Goal: Connect with others: Connect with others

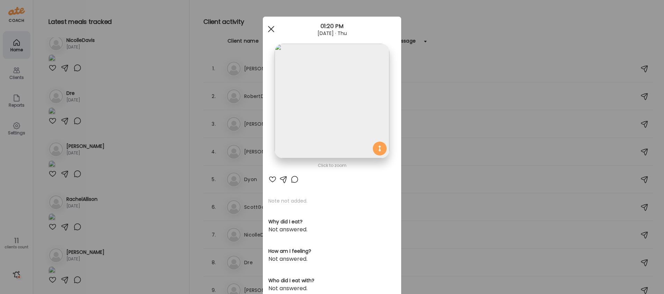
click at [273, 28] on div at bounding box center [271, 29] width 14 height 14
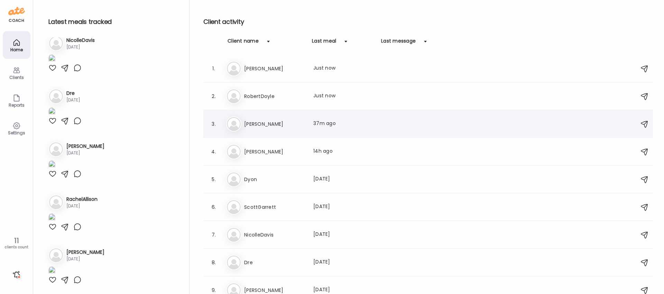
click at [260, 124] on h3 "[PERSON_NAME]" at bounding box center [274, 124] width 61 height 8
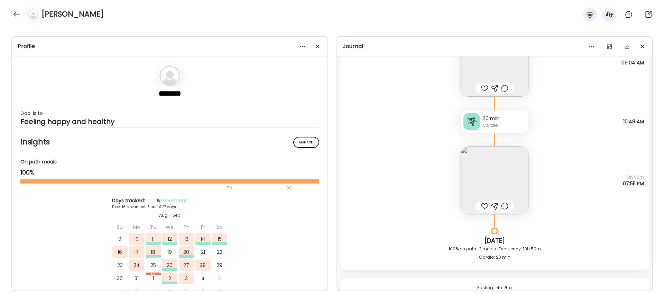
scroll to position [4960, 0]
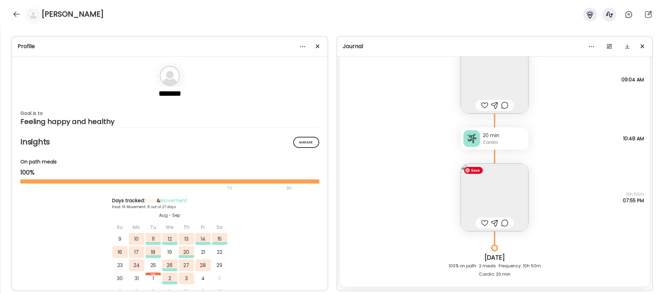
click at [490, 195] on img at bounding box center [495, 197] width 68 height 68
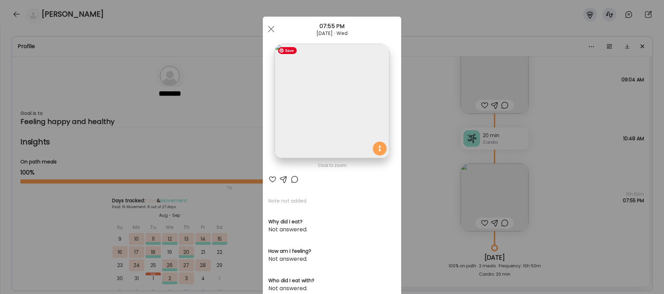
click at [349, 97] on img at bounding box center [332, 101] width 114 height 114
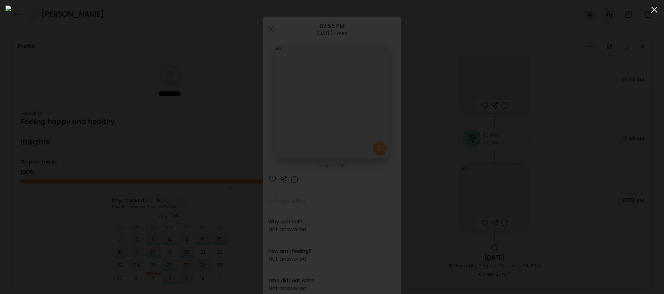
click at [655, 13] on div at bounding box center [654, 10] width 14 height 14
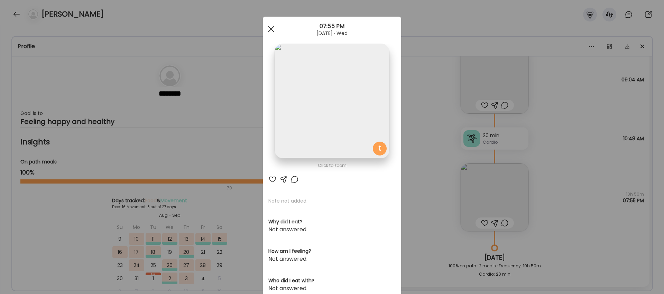
click at [274, 27] on div at bounding box center [271, 29] width 14 height 14
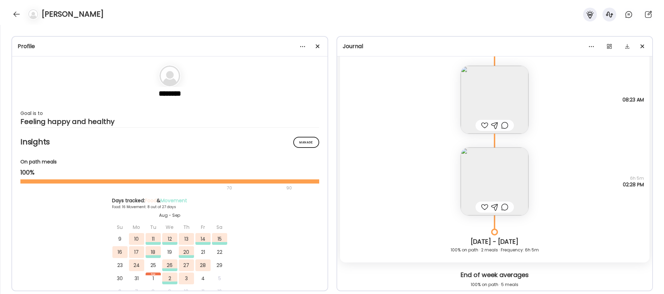
scroll to position [4619, 0]
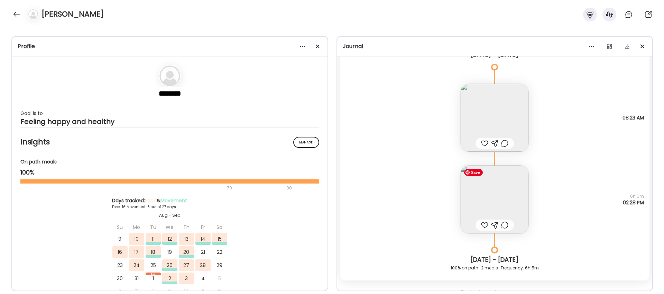
click at [505, 205] on img at bounding box center [495, 199] width 68 height 68
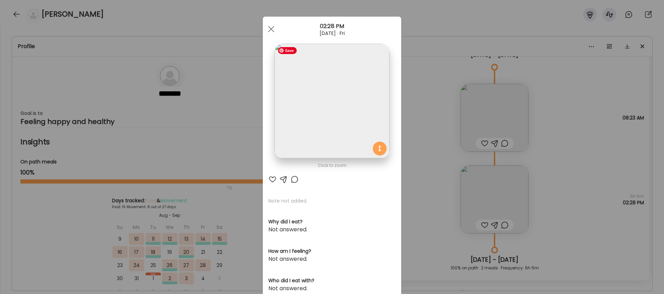
click at [342, 115] on img at bounding box center [332, 101] width 114 height 114
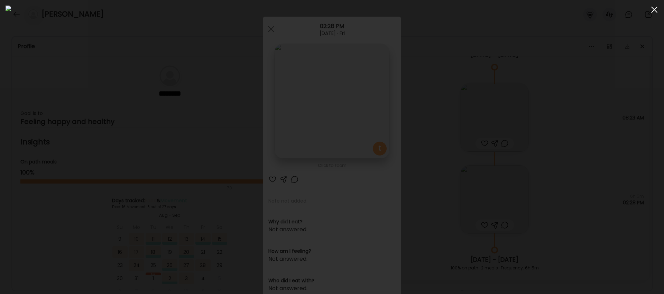
click at [656, 11] on span at bounding box center [654, 10] width 6 height 6
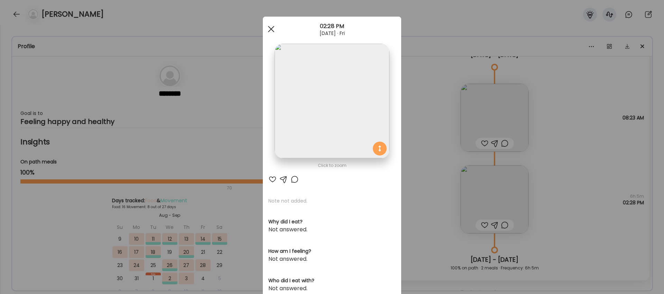
click at [271, 28] on span at bounding box center [271, 29] width 6 height 6
